Goal: Task Accomplishment & Management: Use online tool/utility

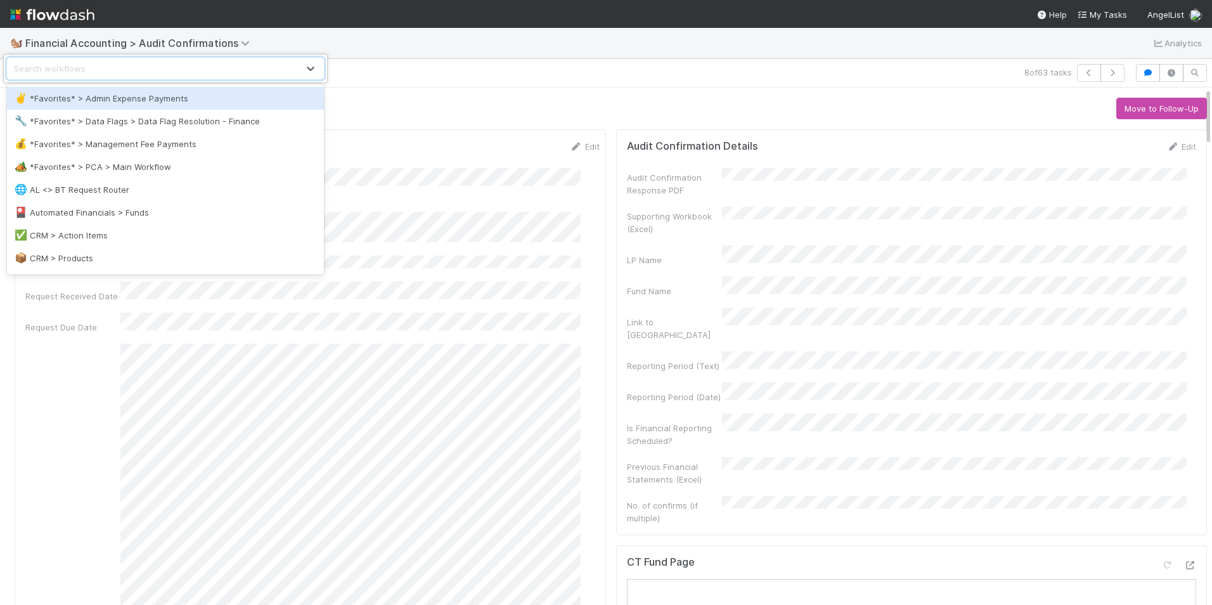
drag, startPoint x: 352, startPoint y: 72, endPoint x: 305, endPoint y: 83, distance: 48.3
click at [352, 72] on div "option *Favorites* > Admin Expense Payments focused, 1 of 25. 25 results availa…" at bounding box center [606, 302] width 1212 height 605
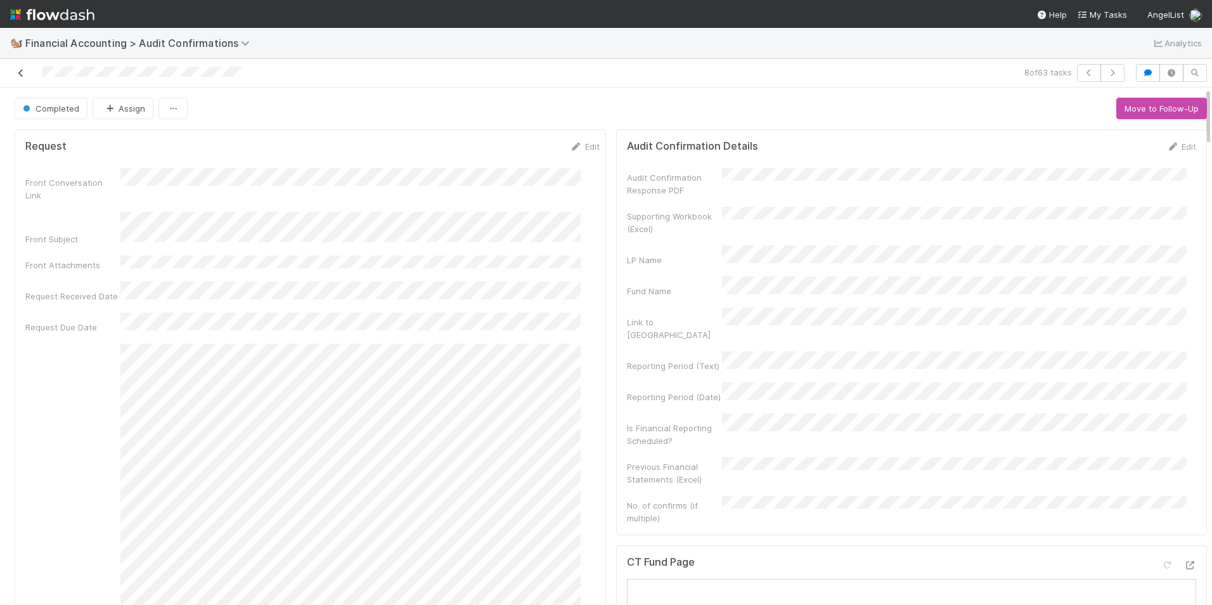
click at [22, 72] on icon at bounding box center [21, 73] width 13 height 8
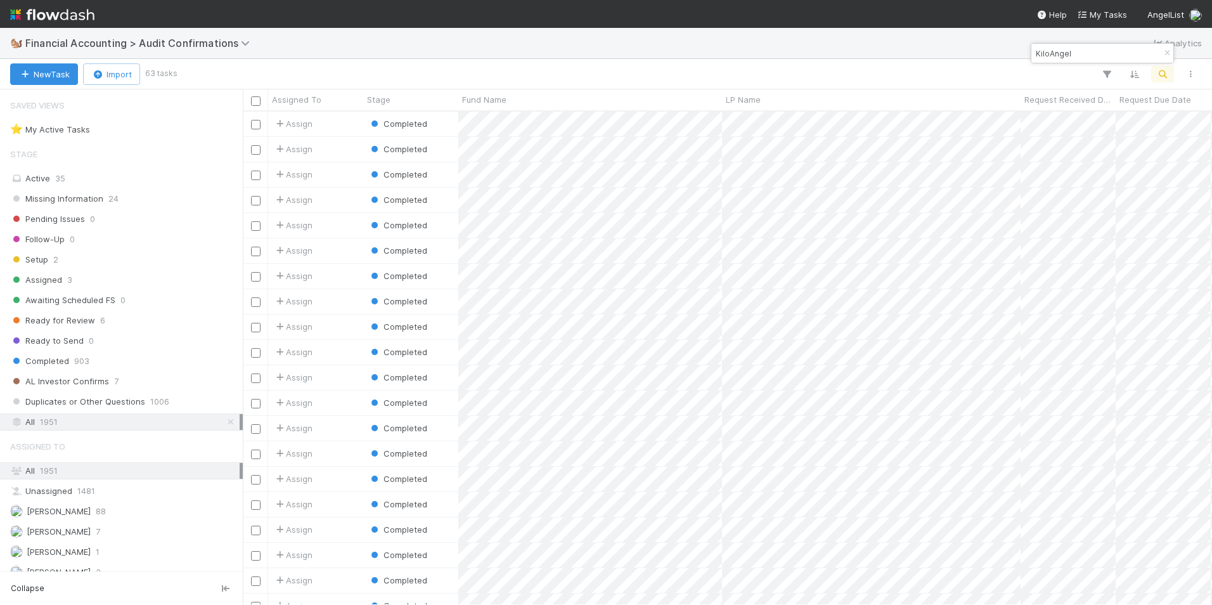
scroll to position [484, 959]
click at [1166, 51] on icon "button" at bounding box center [1166, 53] width 13 height 8
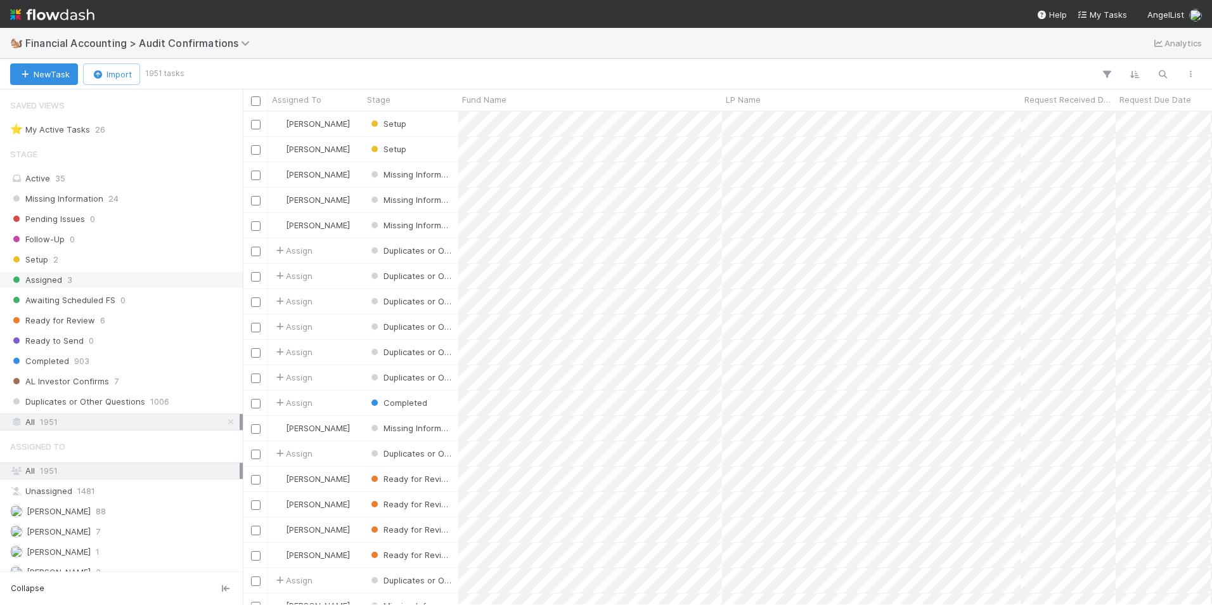
click at [112, 275] on div "Assigned 3" at bounding box center [124, 280] width 229 height 16
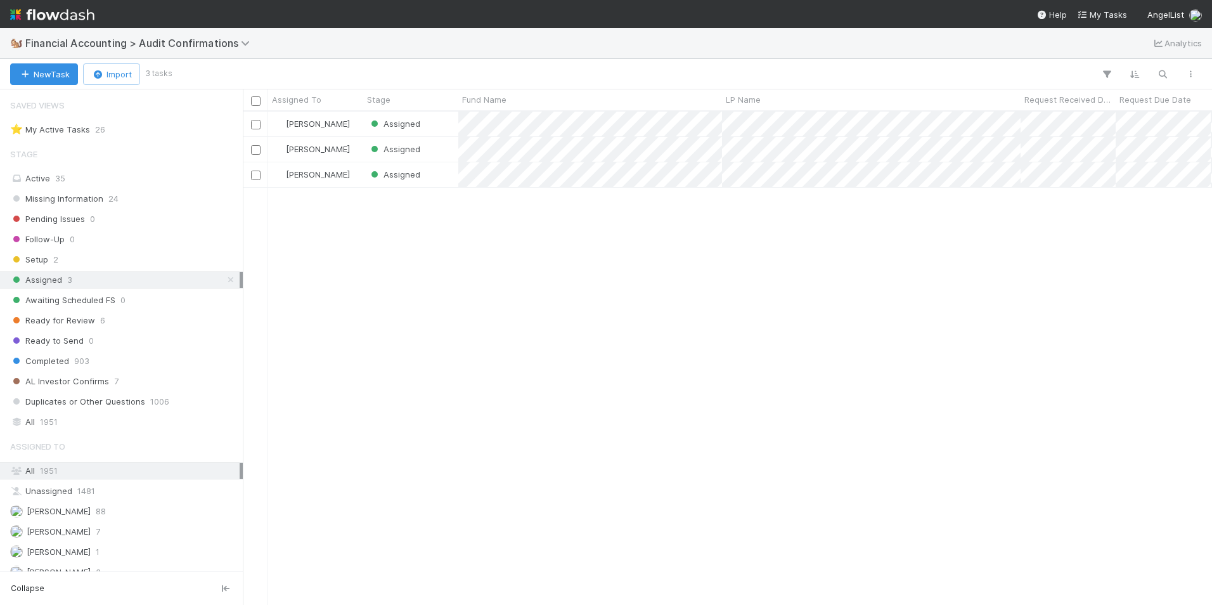
scroll to position [484, 959]
click at [429, 122] on div "Assigned" at bounding box center [410, 124] width 95 height 25
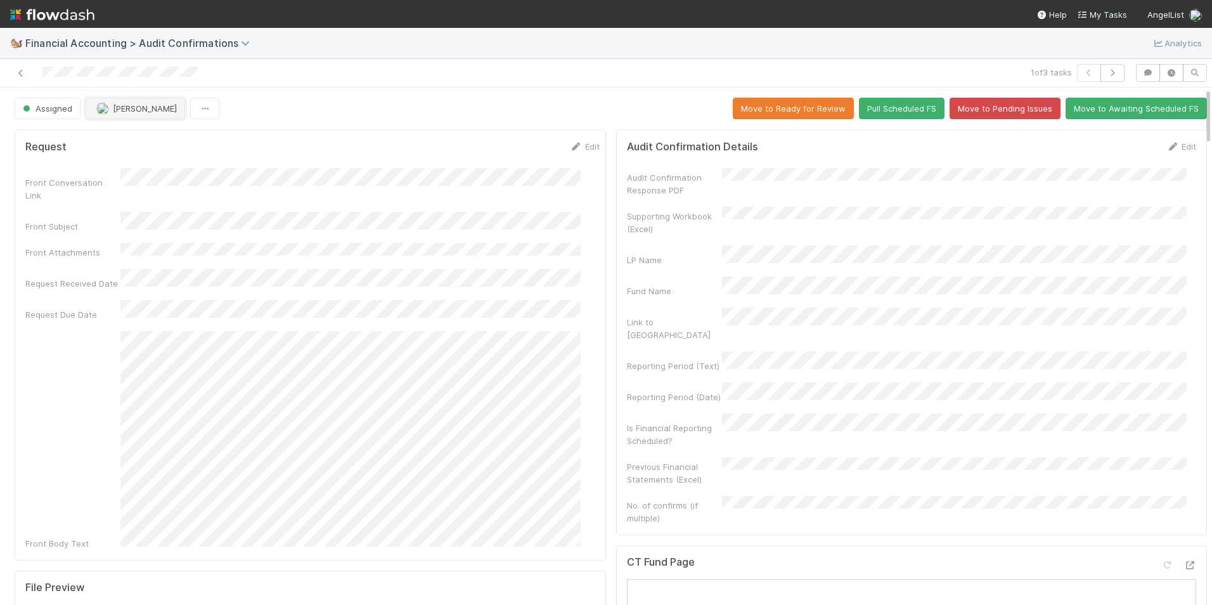
click at [146, 106] on span "[PERSON_NAME]" at bounding box center [145, 108] width 64 height 10
click at [169, 164] on div "[PERSON_NAME]" at bounding box center [169, 162] width 179 height 23
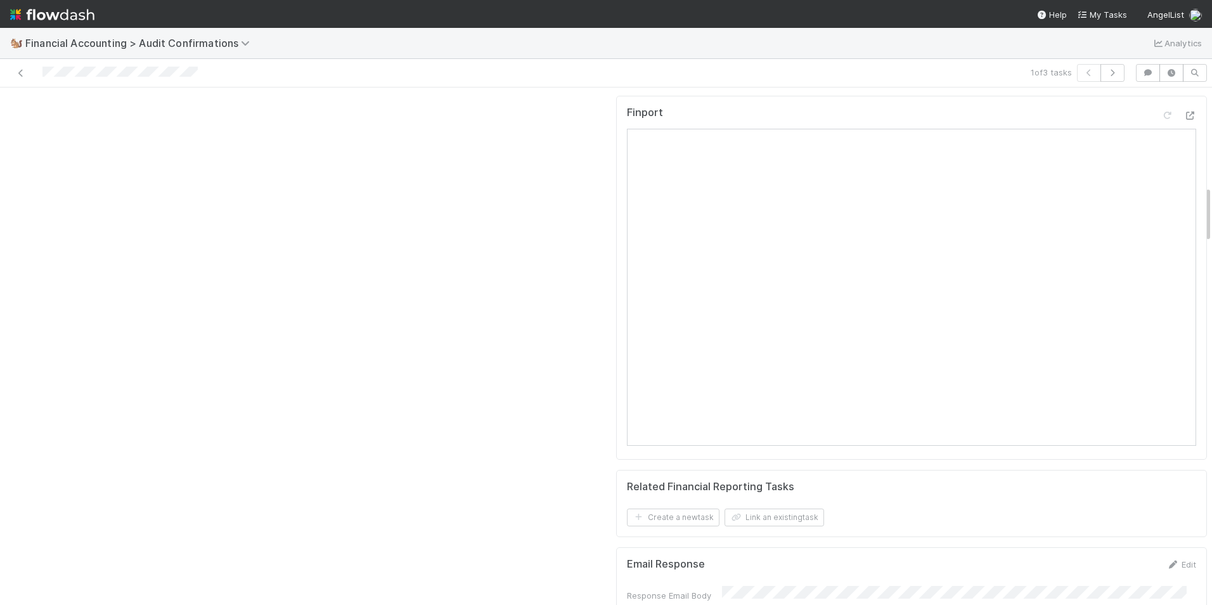
scroll to position [1077, 0]
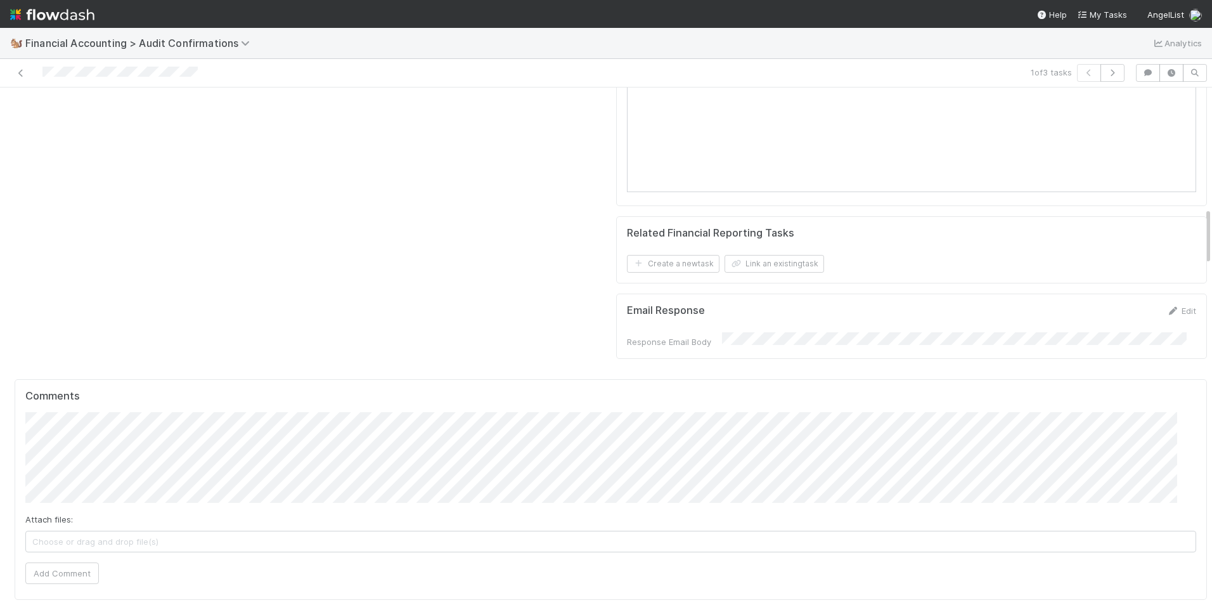
click at [52, 562] on button "Add Comment" at bounding box center [62, 573] width 74 height 22
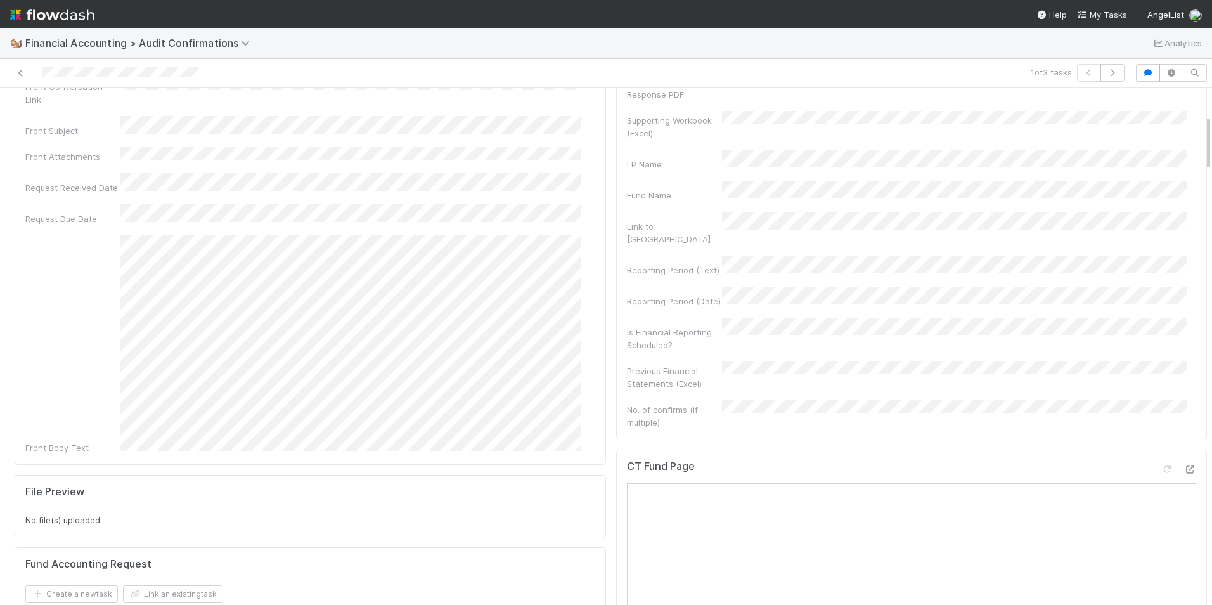
scroll to position [0, 0]
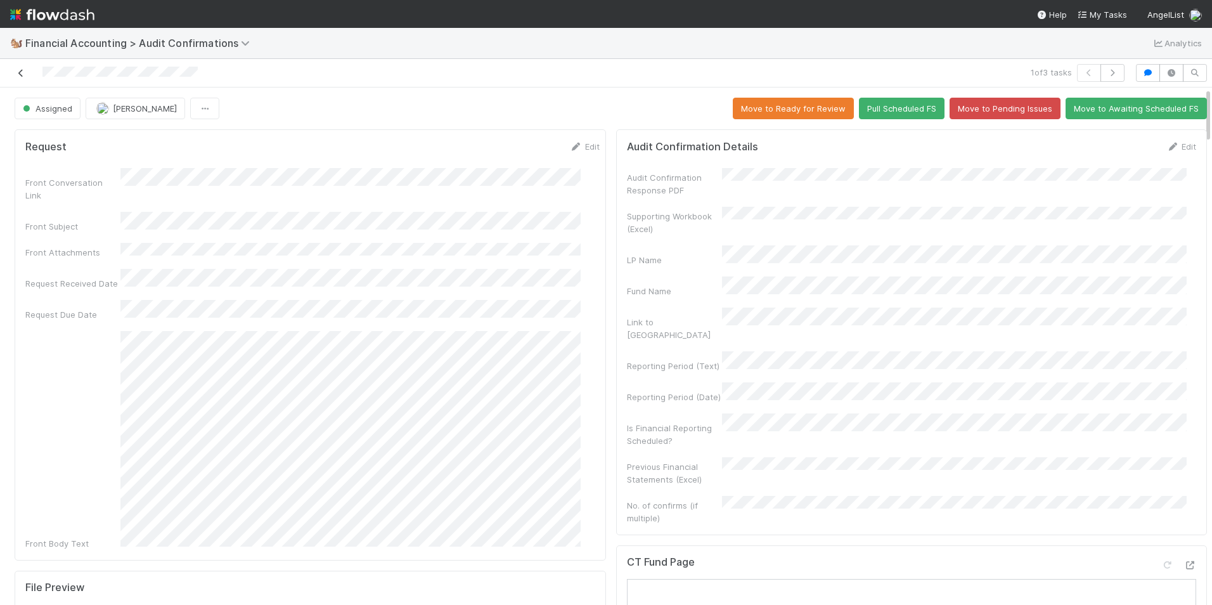
click at [23, 75] on icon at bounding box center [21, 73] width 13 height 8
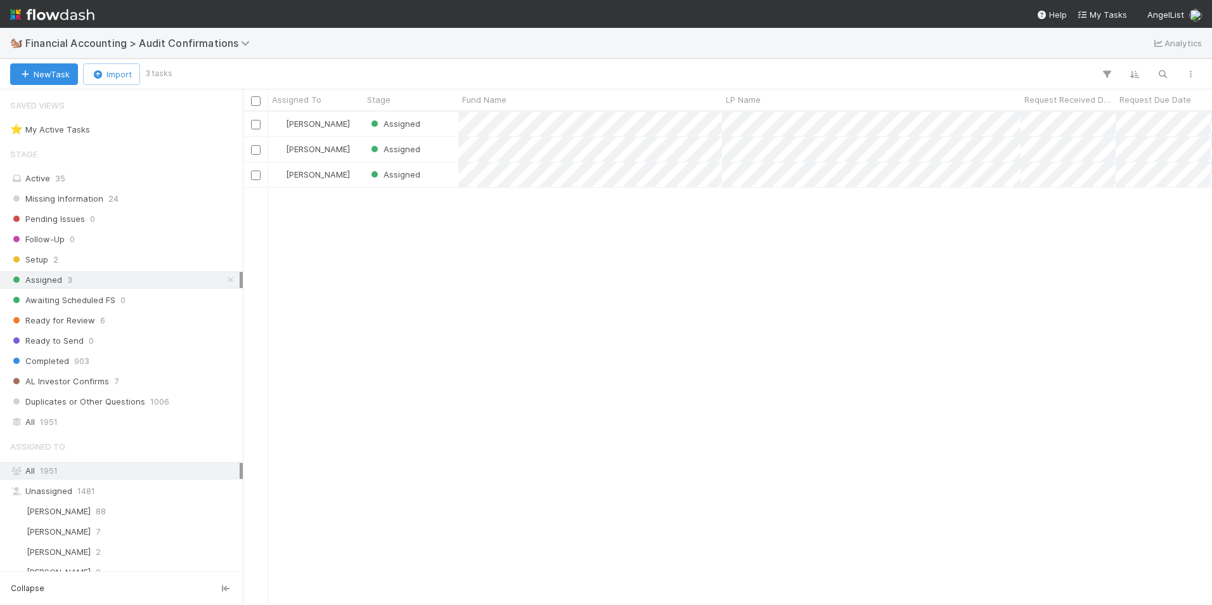
scroll to position [484, 959]
click at [72, 278] on div "Assigned 3" at bounding box center [124, 280] width 229 height 16
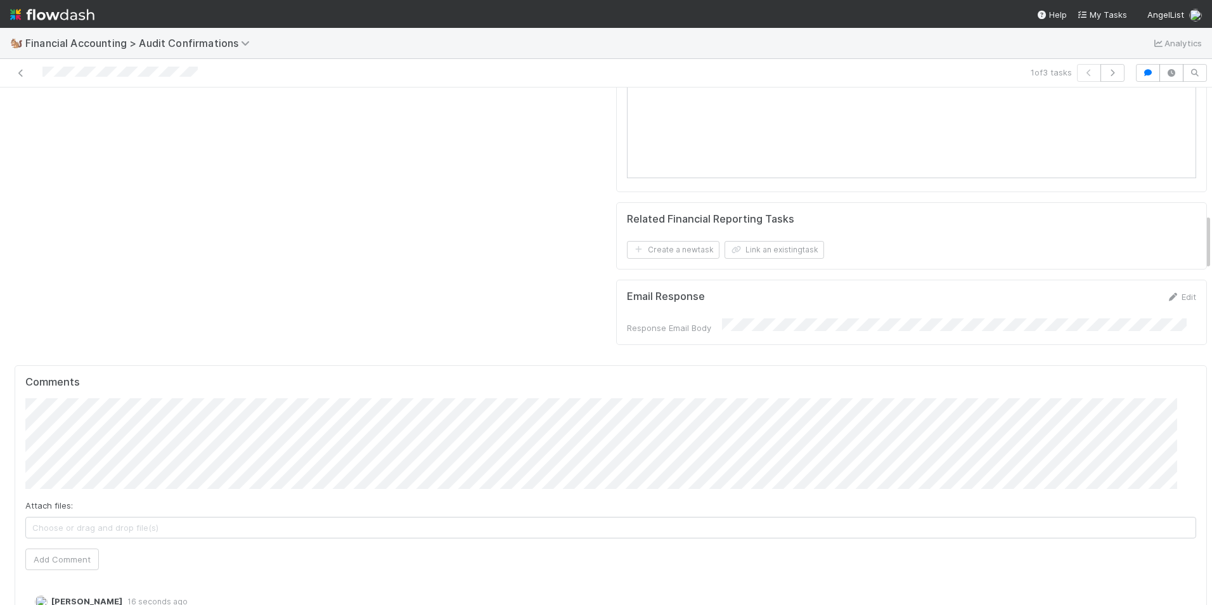
scroll to position [1331, 0]
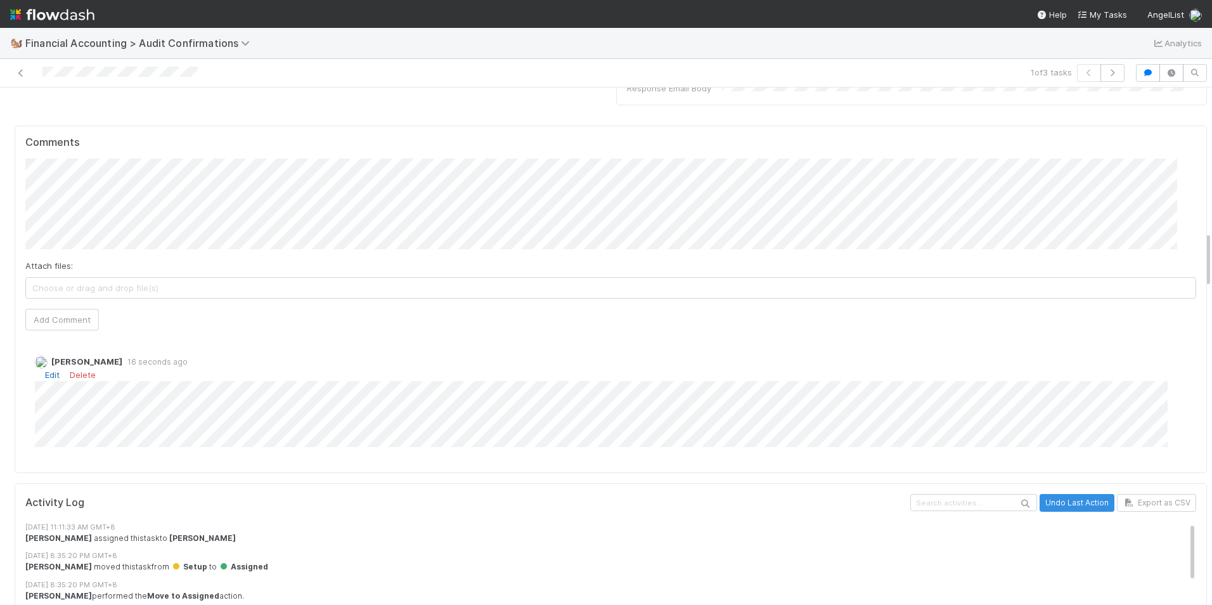
click at [54, 369] on link "Edit" at bounding box center [52, 374] width 15 height 10
click at [160, 278] on span "Choose or drag and drop file(s)" at bounding box center [610, 288] width 1169 height 20
click at [72, 309] on button "Add Comment" at bounding box center [62, 320] width 74 height 22
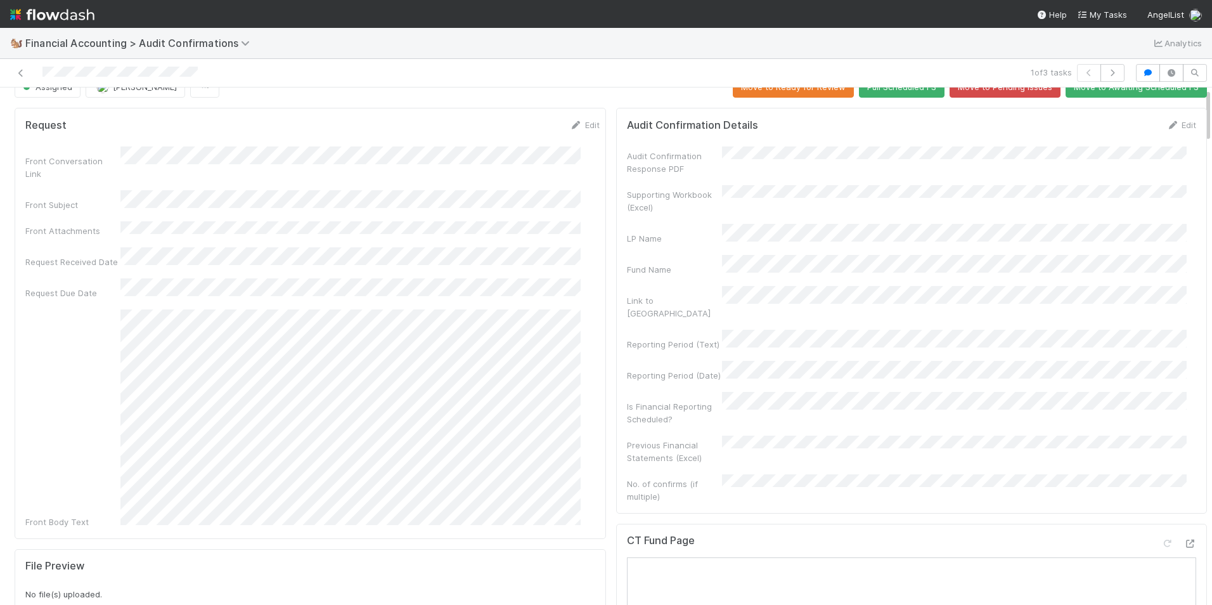
scroll to position [0, 0]
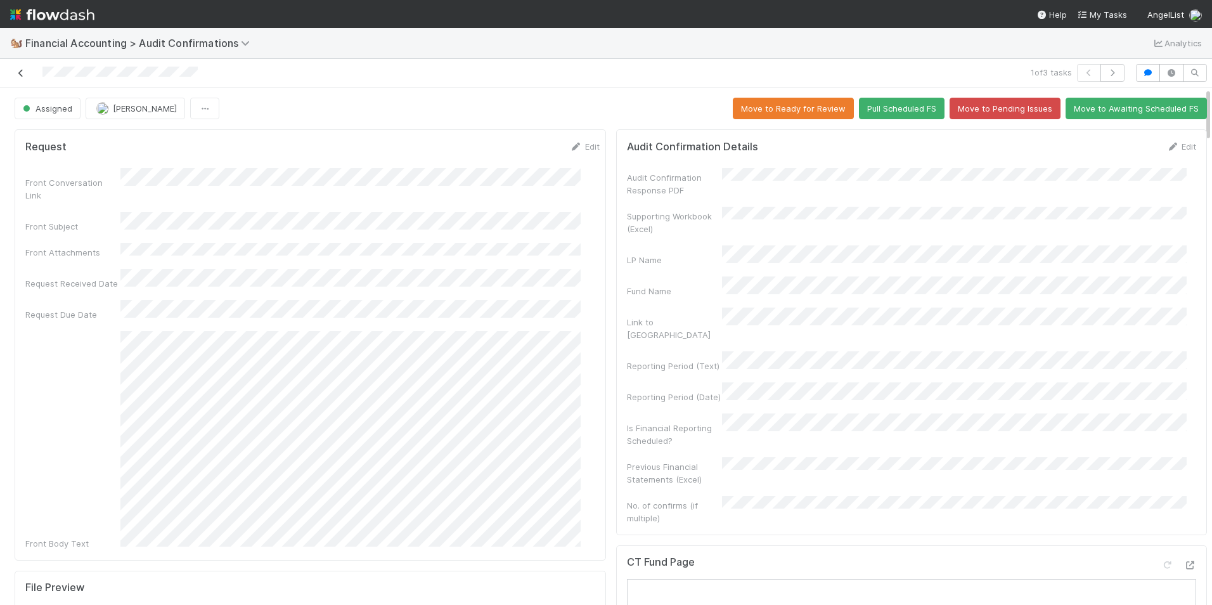
click at [18, 77] on icon at bounding box center [21, 73] width 13 height 8
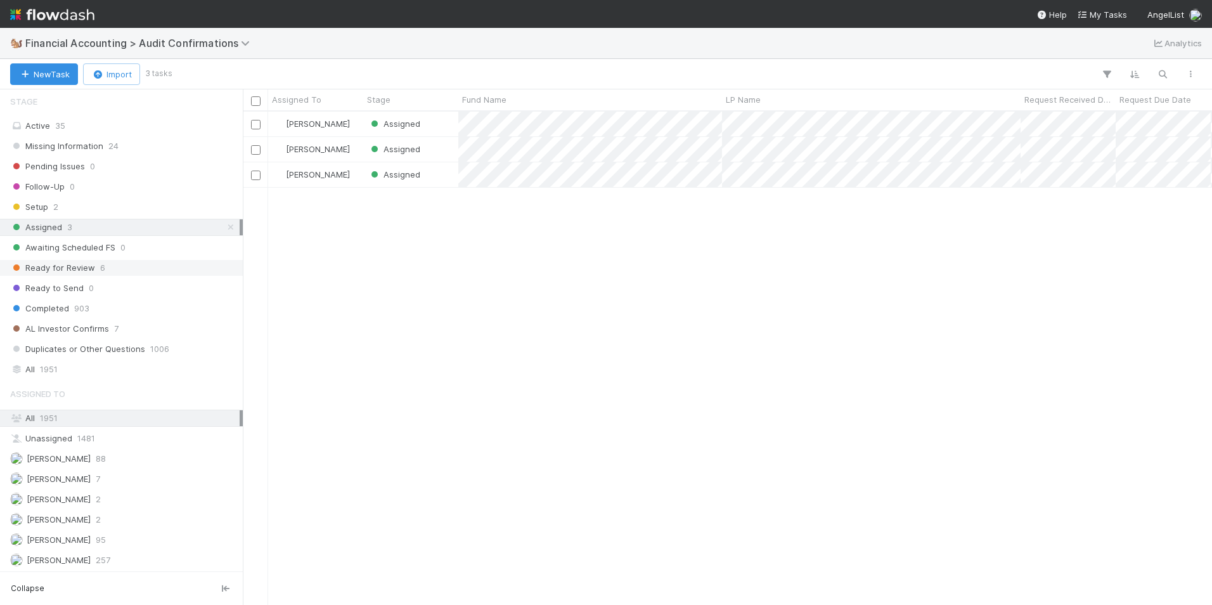
scroll to position [30, 0]
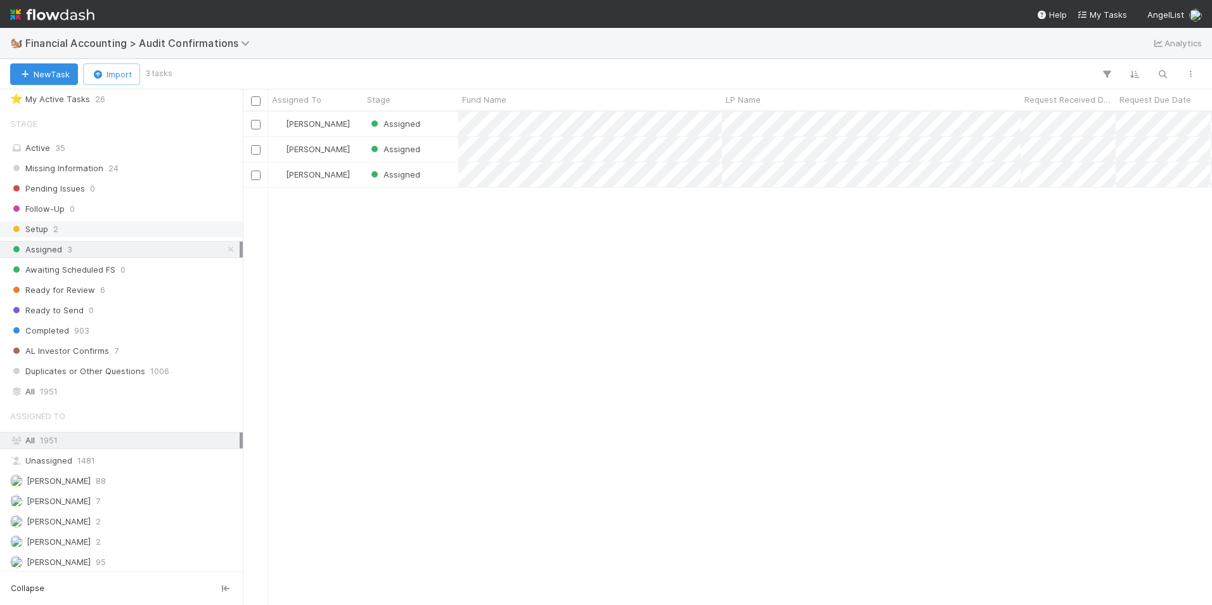
click at [129, 229] on div "Setup 2" at bounding box center [124, 229] width 229 height 16
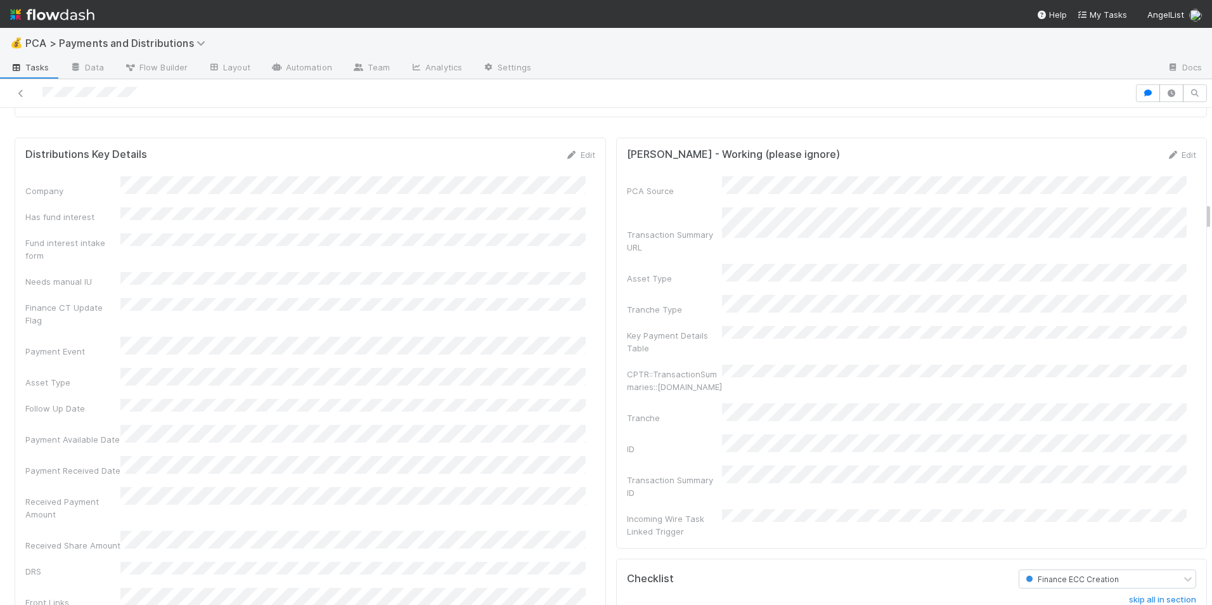
scroll to position [1648, 0]
